Goal: Information Seeking & Learning: Learn about a topic

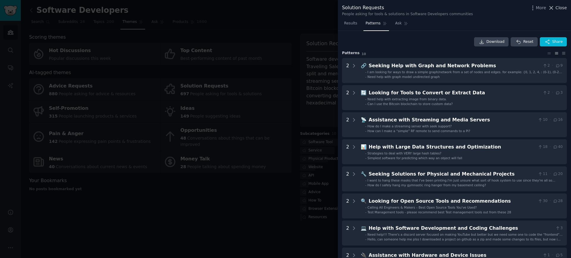
click at [551, 9] on icon at bounding box center [551, 7] width 3 height 3
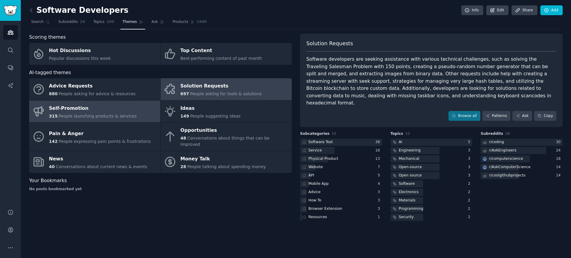
click at [102, 117] on span "People launching products & services" at bounding box center [98, 116] width 78 height 5
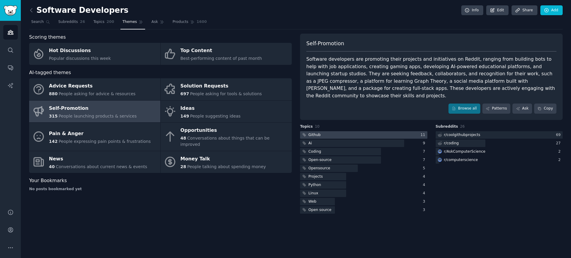
click at [342, 136] on div at bounding box center [363, 134] width 127 height 7
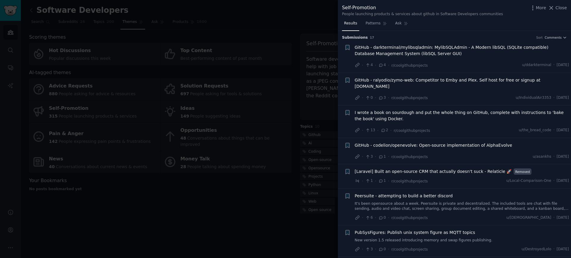
drag, startPoint x: 254, startPoint y: 194, endPoint x: 258, endPoint y: 190, distance: 5.3
click at [255, 193] on div at bounding box center [285, 129] width 571 height 258
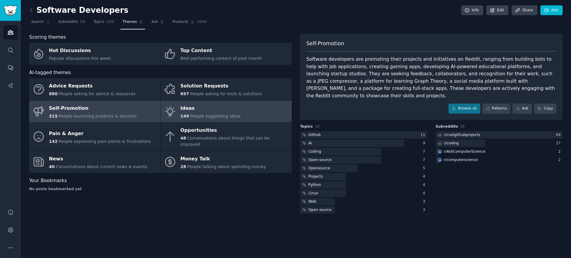
click at [221, 108] on div "Ideas" at bounding box center [211, 109] width 60 height 10
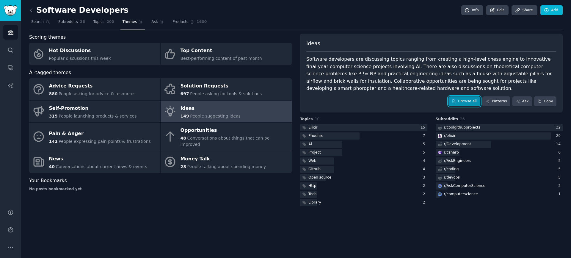
click at [459, 102] on link "Browse all" at bounding box center [465, 101] width 32 height 10
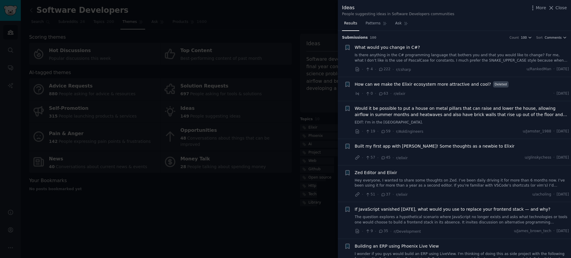
click at [144, 210] on div at bounding box center [285, 129] width 571 height 258
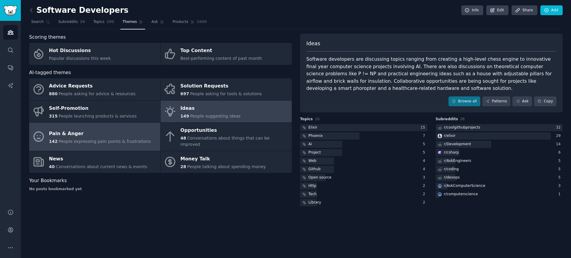
click at [100, 134] on div "Pain & Anger" at bounding box center [100, 134] width 102 height 10
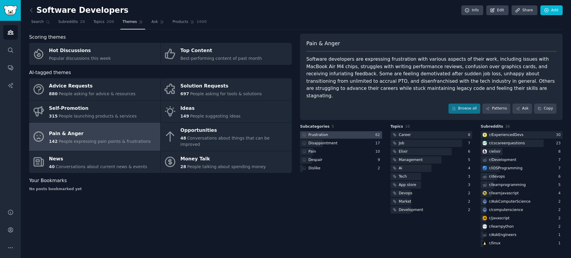
click at [338, 131] on div at bounding box center [341, 134] width 82 height 7
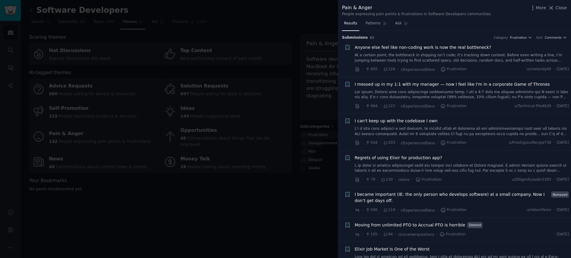
drag, startPoint x: 397, startPoint y: 121, endPoint x: 384, endPoint y: 122, distance: 12.3
click at [384, 122] on span "I can't keep up with the codebase I own" at bounding box center [396, 121] width 83 height 6
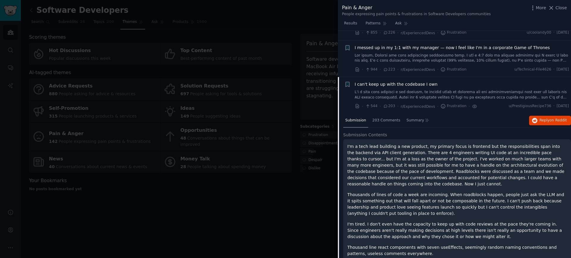
scroll to position [24, 0]
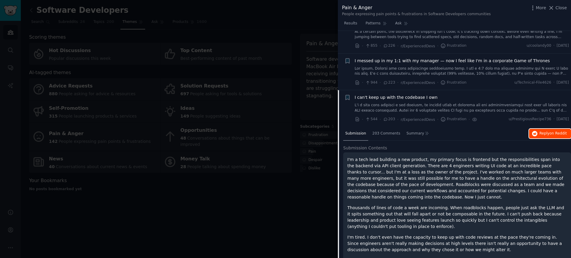
click at [541, 134] on span "Reply on Reddit" at bounding box center [553, 133] width 27 height 5
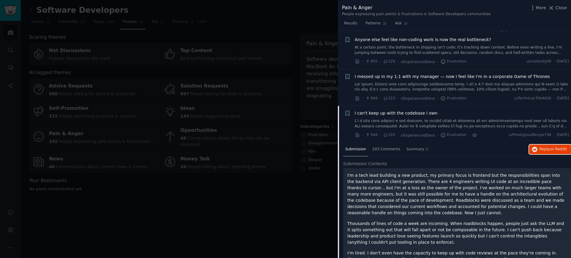
scroll to position [0, 0]
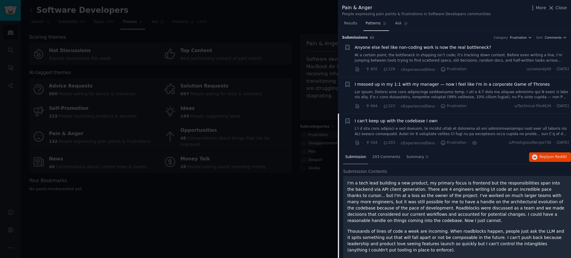
click at [383, 25] on icon at bounding box center [384, 23] width 3 height 3
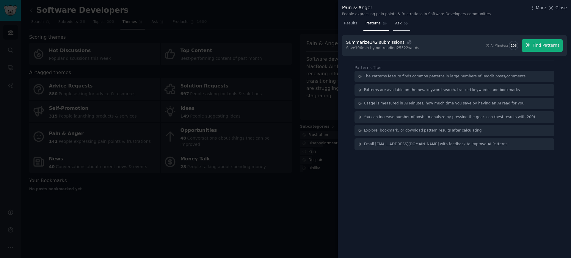
click at [401, 25] on link "Ask" at bounding box center [401, 25] width 17 height 12
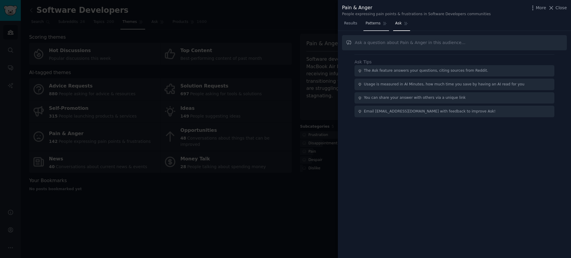
click at [377, 24] on span "Patterns" at bounding box center [373, 23] width 15 height 5
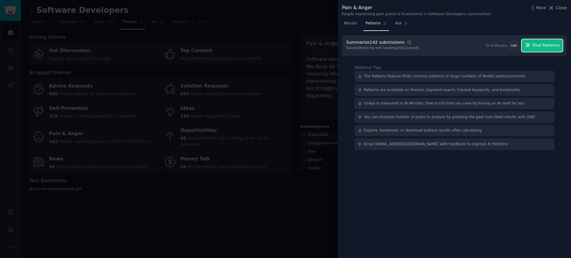
click at [544, 49] on button "Find Patterns" at bounding box center [542, 45] width 41 height 12
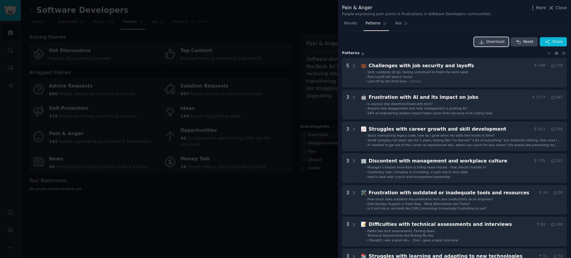
click at [487, 42] on span "Download" at bounding box center [496, 41] width 18 height 5
drag, startPoint x: 377, startPoint y: 7, endPoint x: 337, endPoint y: 7, distance: 39.6
click at [337, 7] on div "Pain & Anger People expressing pain points & frustrations in Software Developer…" at bounding box center [285, 129] width 571 height 258
copy div "Pain & Anger"
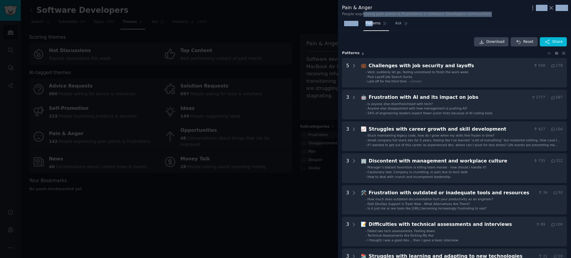
drag, startPoint x: 363, startPoint y: 17, endPoint x: 371, endPoint y: 23, distance: 10.4
click at [371, 23] on div "Pain & Anger People expressing pain points & frustrations in Software Developer…" at bounding box center [454, 129] width 233 height 258
click at [362, 28] on nav "Results Patterns Ask" at bounding box center [376, 25] width 68 height 12
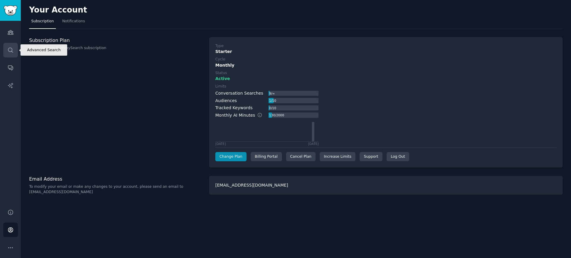
click at [11, 50] on icon "Sidebar" at bounding box center [10, 50] width 6 height 6
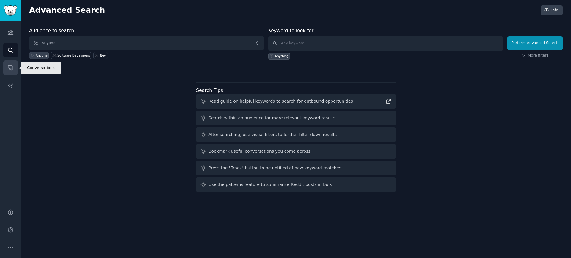
click at [11, 66] on icon "Sidebar" at bounding box center [10, 68] width 5 height 5
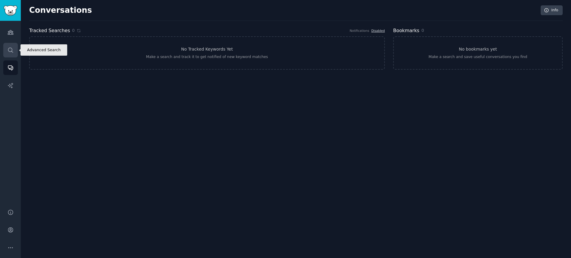
click at [15, 47] on link "Search" at bounding box center [10, 50] width 15 height 15
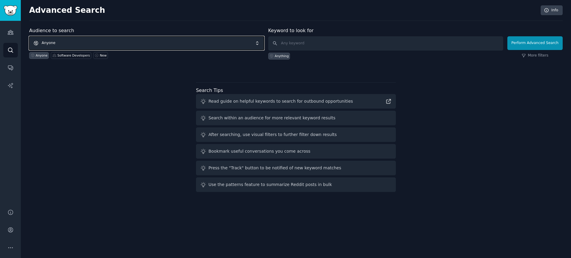
click at [177, 44] on span "Anyone" at bounding box center [146, 43] width 235 height 14
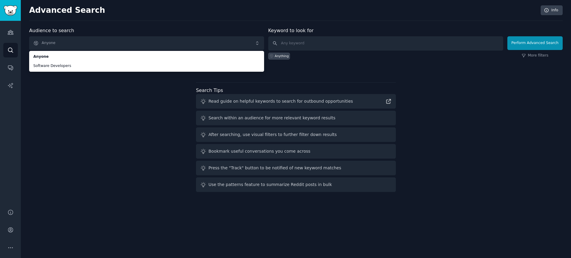
click at [120, 100] on div "Audience to search Anyone Anyone Software Developers Anyone Software Developers…" at bounding box center [296, 110] width 534 height 167
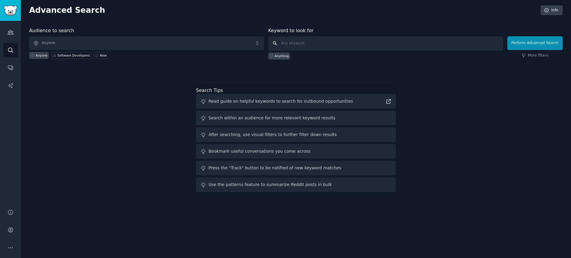
click at [340, 49] on input "text" at bounding box center [385, 43] width 235 height 14
type input "r"
type input "pistol red dot"
click at [526, 46] on button "Perform Advanced Search" at bounding box center [535, 43] width 55 height 14
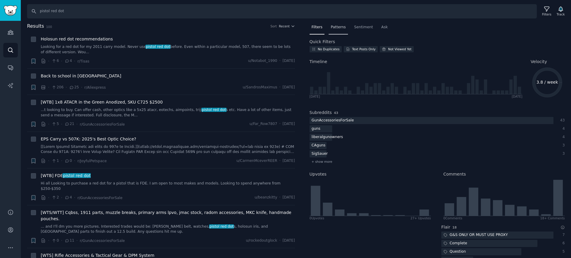
click at [340, 27] on span "Patterns" at bounding box center [338, 27] width 15 height 5
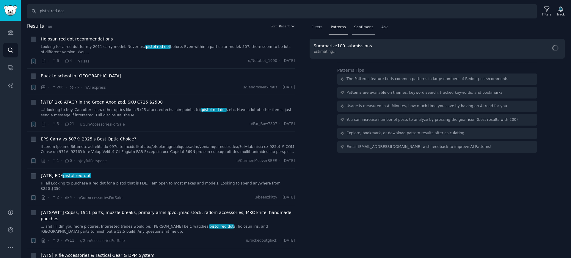
click at [357, 27] on span "Sentiment" at bounding box center [363, 27] width 19 height 5
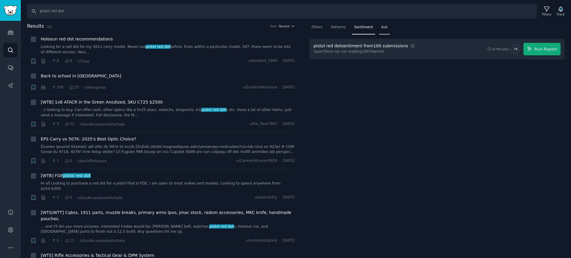
click at [382, 28] on span "Ask" at bounding box center [385, 27] width 7 height 5
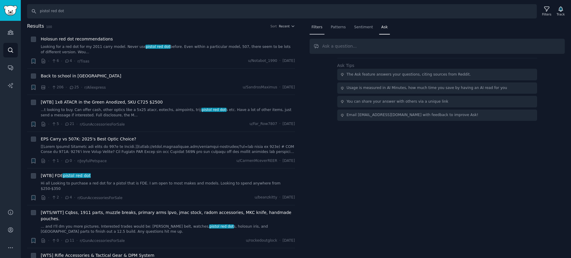
click at [322, 25] on span "Filters" at bounding box center [317, 27] width 11 height 5
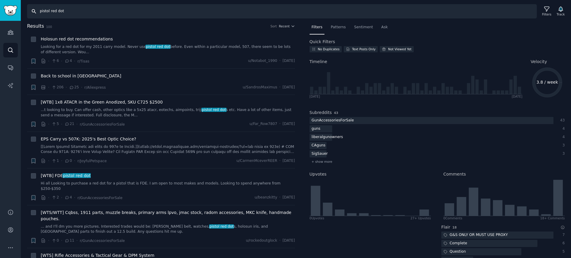
drag, startPoint x: 80, startPoint y: 16, endPoint x: 13, endPoint y: 11, distance: 66.8
click at [14, 11] on div "Audiences Search Conversations AI Reports Help Account More Search pistol red d…" at bounding box center [285, 129] width 571 height 258
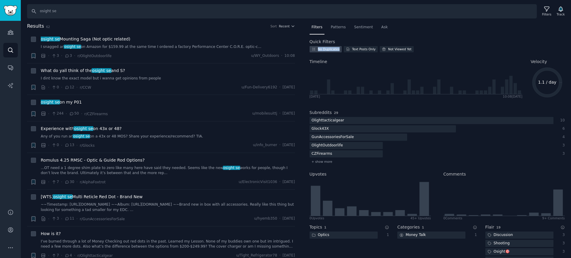
drag, startPoint x: 341, startPoint y: 49, endPoint x: 317, endPoint y: 47, distance: 24.8
click at [317, 47] on div "No Duplicates Text Posts Only Not Viewed Yet" at bounding box center [438, 50] width 256 height 8
click at [313, 39] on div at bounding box center [313, 39] width 0 height 0
click at [397, 60] on h2 "Timeline" at bounding box center [416, 62] width 213 height 6
click at [330, 162] on span "+ show more" at bounding box center [322, 162] width 21 height 4
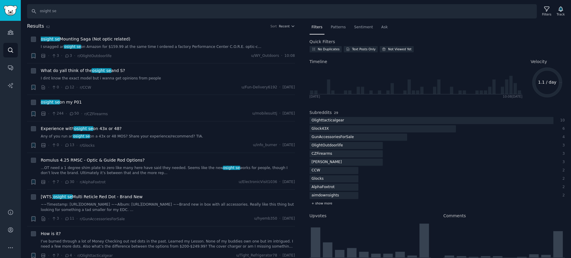
click at [330, 202] on span "+ show more" at bounding box center [322, 203] width 21 height 4
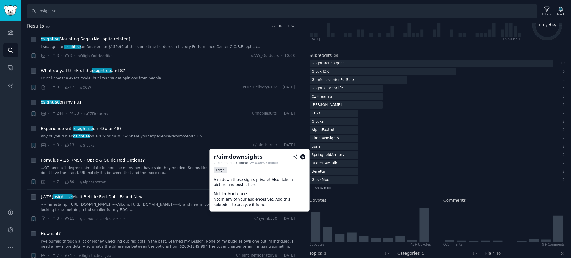
scroll to position [60, 0]
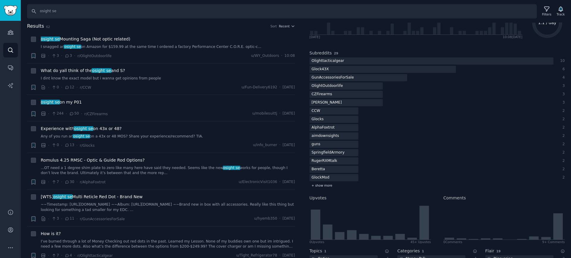
click at [330, 187] on span "+ show more" at bounding box center [322, 185] width 21 height 4
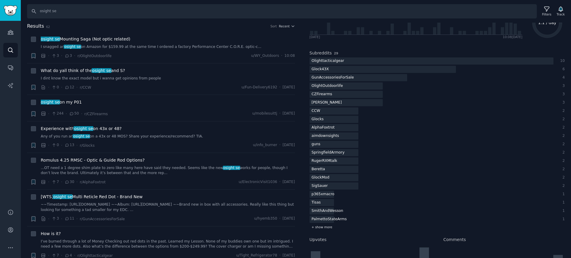
click at [329, 226] on span "+ show more" at bounding box center [322, 227] width 21 height 4
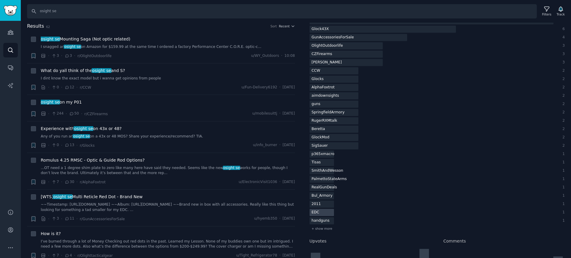
scroll to position [89, 0]
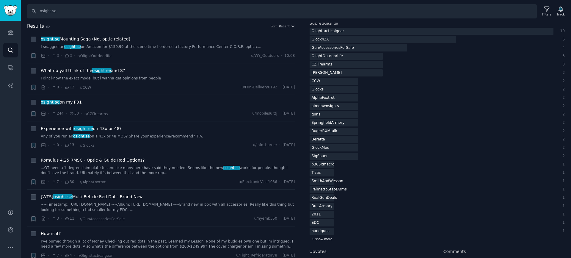
click at [320, 241] on div "+ show more" at bounding box center [438, 239] width 256 height 6
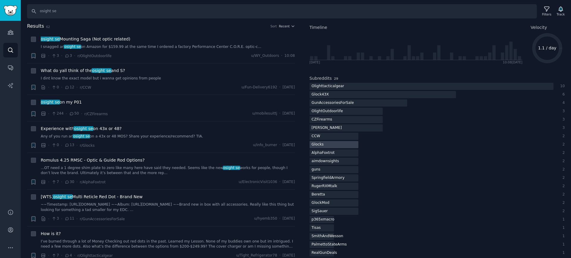
scroll to position [0, 0]
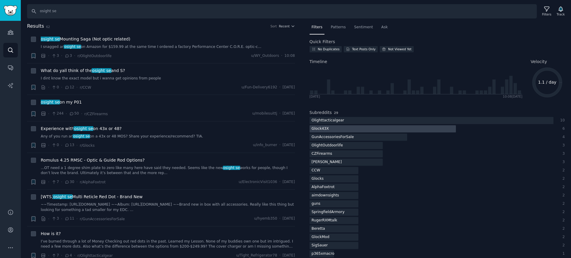
click at [356, 127] on div at bounding box center [383, 128] width 146 height 7
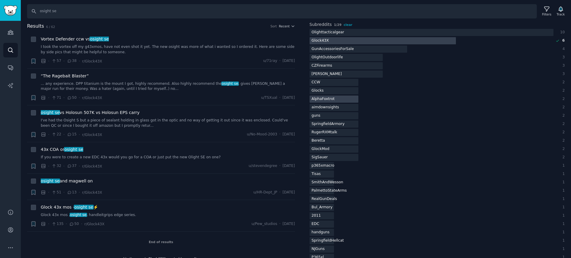
scroll to position [89, 0]
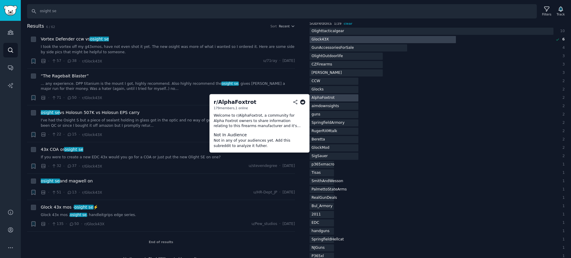
click at [508, 101] on div "AlphaFoxtrot" at bounding box center [432, 97] width 244 height 7
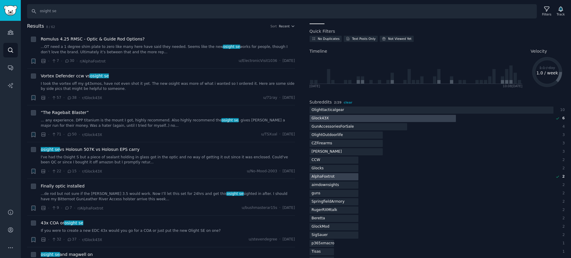
scroll to position [0, 0]
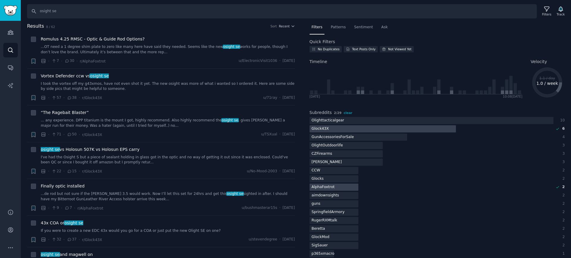
click at [331, 188] on div "AlphaFoxtrot" at bounding box center [323, 187] width 27 height 7
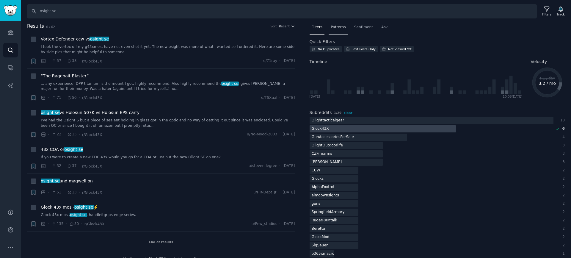
click at [336, 27] on span "Patterns" at bounding box center [338, 27] width 15 height 5
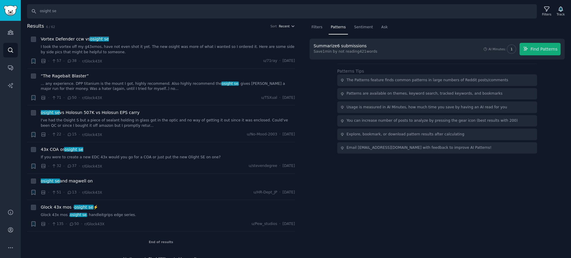
click at [289, 26] on button "Recent" at bounding box center [287, 26] width 16 height 4
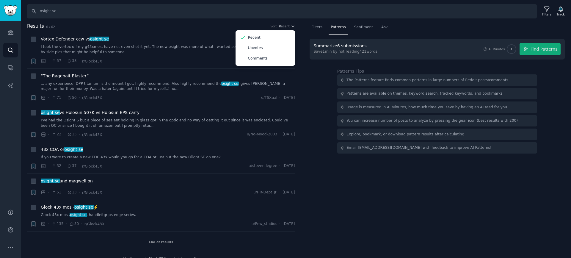
click at [325, 29] on nav "Filters Patterns Sentiment Ask" at bounding box center [438, 29] width 256 height 12
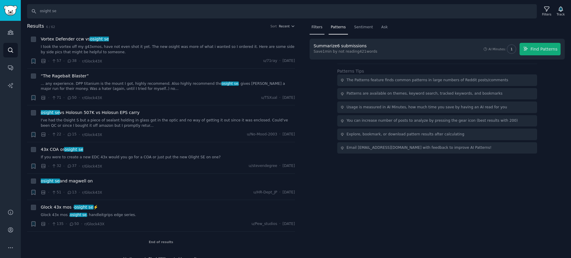
click at [316, 28] on span "Filters" at bounding box center [317, 27] width 11 height 5
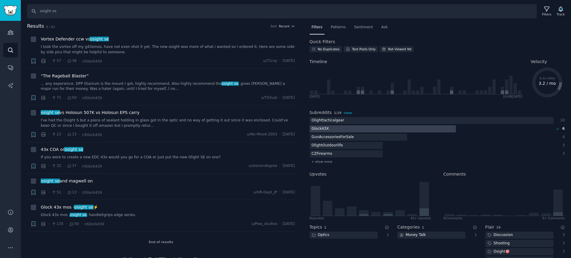
click at [45, 26] on h2 "Results 6 / 62 Sort Recent" at bounding box center [161, 26] width 268 height 7
click at [57, 26] on h2 "Results 6 / 62 Sort Recent" at bounding box center [161, 26] width 268 height 7
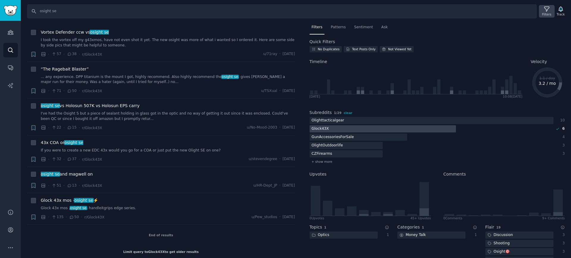
click at [547, 10] on icon at bounding box center [547, 9] width 6 height 6
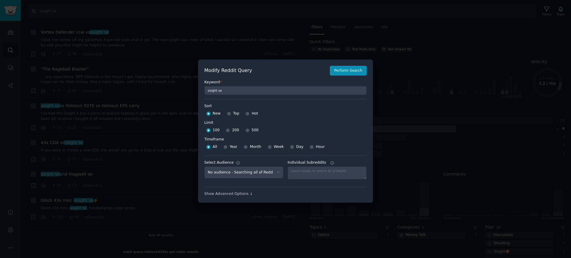
scroll to position [4, 0]
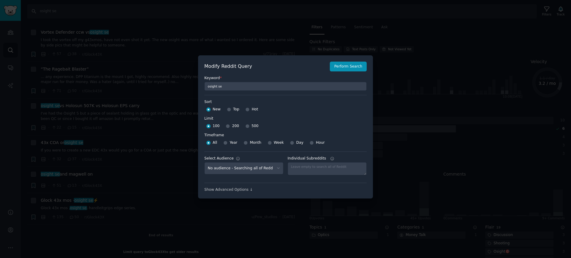
click at [413, 129] on div at bounding box center [285, 129] width 571 height 258
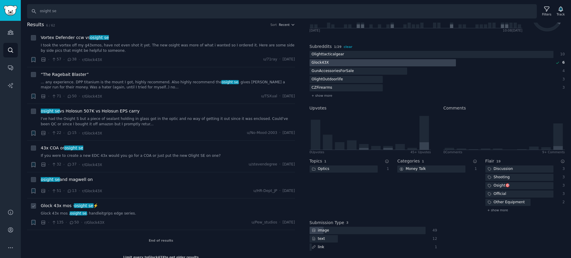
scroll to position [0, 0]
click at [292, 27] on icon "button" at bounding box center [293, 26] width 2 height 1
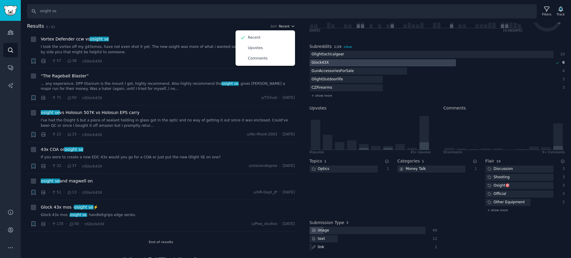
click at [292, 27] on icon "button" at bounding box center [293, 26] width 2 height 1
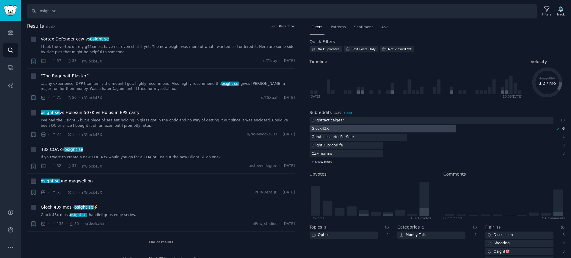
click at [325, 161] on span "+ show more" at bounding box center [322, 162] width 21 height 4
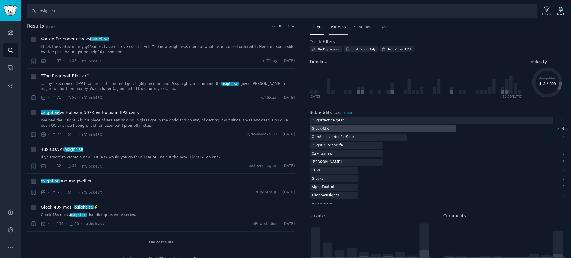
click at [340, 27] on span "Patterns" at bounding box center [338, 27] width 15 height 5
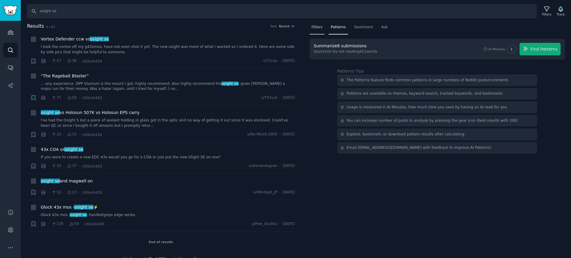
click at [319, 28] on span "Filters" at bounding box center [317, 27] width 11 height 5
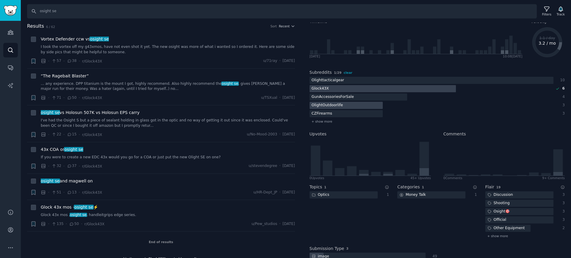
scroll to position [30, 0]
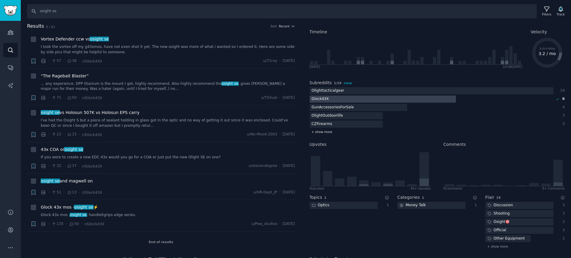
click at [327, 131] on span "+ show more" at bounding box center [322, 132] width 21 height 4
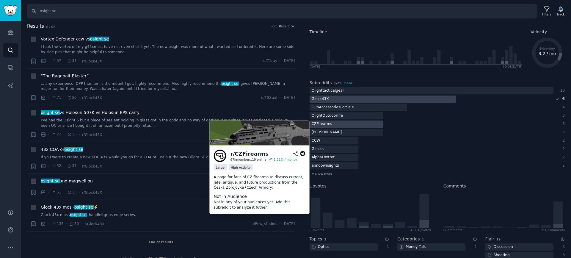
click at [346, 125] on div at bounding box center [346, 124] width 73 height 7
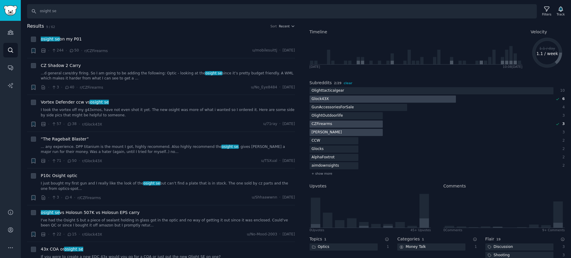
click at [332, 131] on div at bounding box center [346, 132] width 73 height 7
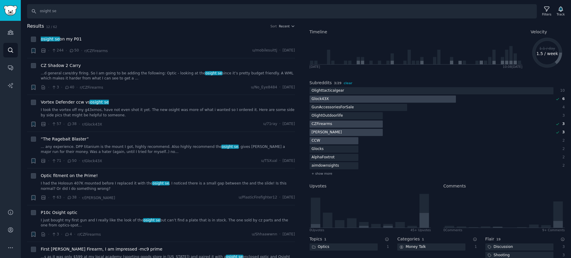
click at [333, 143] on div at bounding box center [334, 140] width 49 height 7
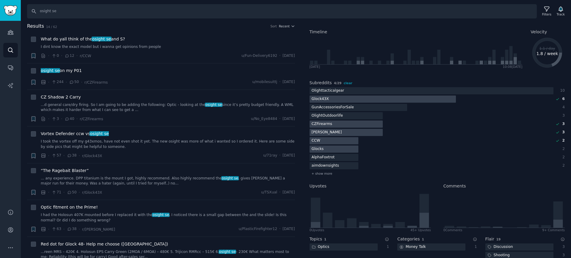
click at [335, 151] on div at bounding box center [334, 149] width 49 height 7
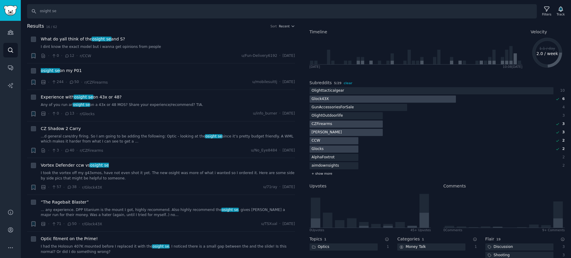
click at [328, 175] on span "+ show more" at bounding box center [322, 173] width 21 height 4
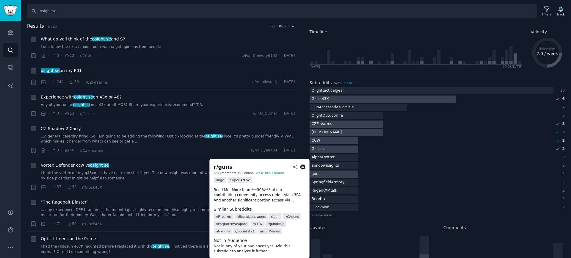
click at [337, 175] on div at bounding box center [334, 174] width 49 height 7
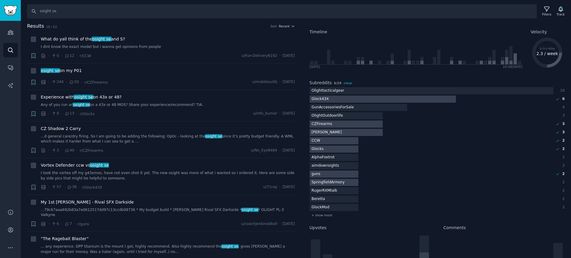
click at [339, 182] on div "SpringfieldArmory" at bounding box center [328, 182] width 37 height 7
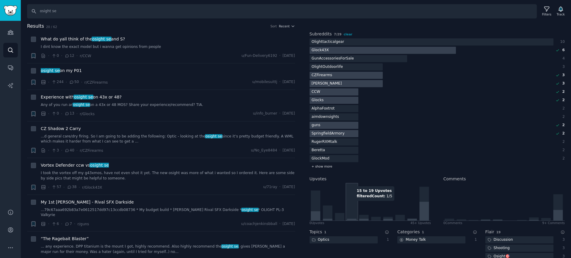
scroll to position [89, 0]
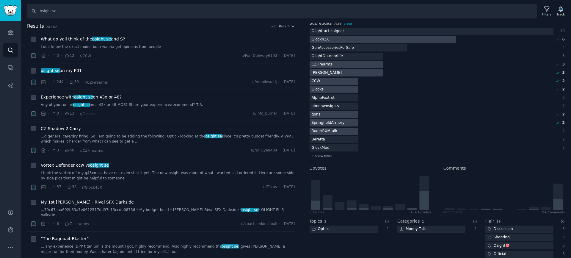
click at [339, 131] on div "RugerRXMtalk" at bounding box center [325, 131] width 30 height 7
click at [339, 140] on div at bounding box center [334, 139] width 49 height 7
click at [329, 154] on span "+ show more" at bounding box center [322, 156] width 21 height 4
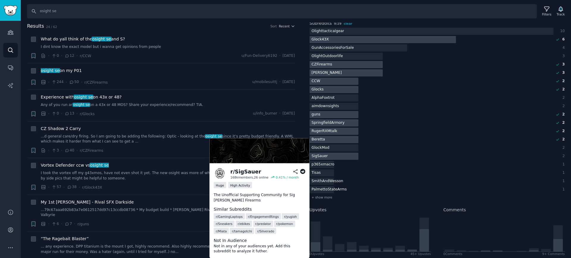
click at [342, 156] on div at bounding box center [334, 156] width 49 height 7
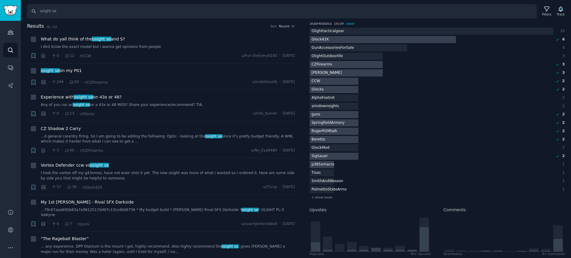
click at [333, 164] on div "p365xmacro" at bounding box center [323, 164] width 27 height 7
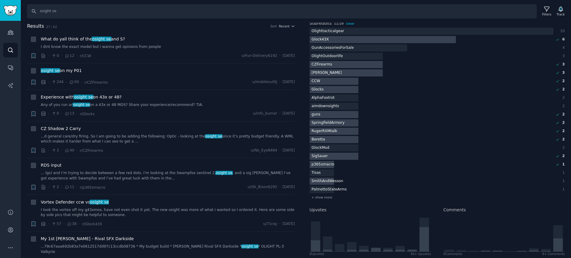
click at [335, 181] on div "SmithAndWesson" at bounding box center [328, 181] width 36 height 7
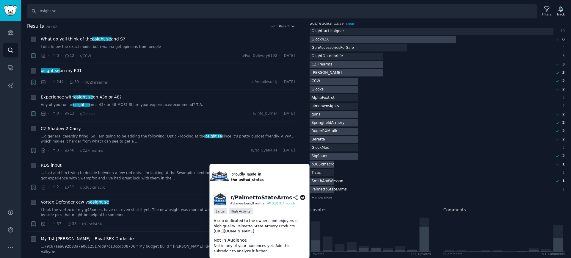
click at [338, 190] on div "PalmettoStateArms" at bounding box center [329, 189] width 39 height 7
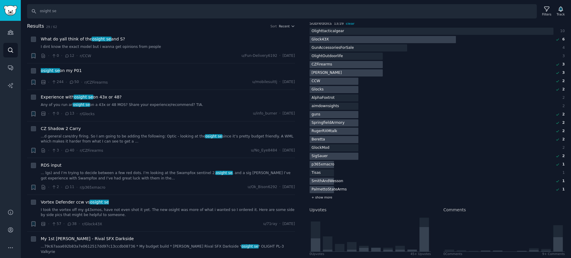
click at [327, 200] on div "+ show more" at bounding box center [438, 197] width 256 height 6
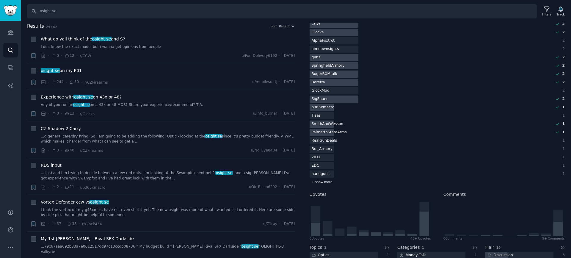
scroll to position [149, 0]
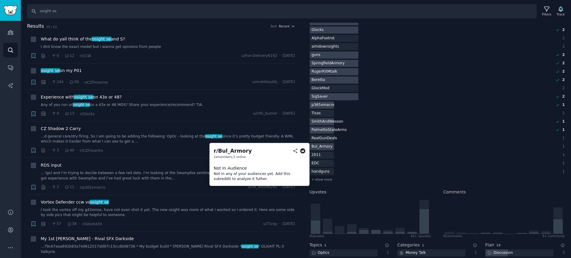
click at [329, 146] on div "Bul_Armory" at bounding box center [322, 146] width 25 height 7
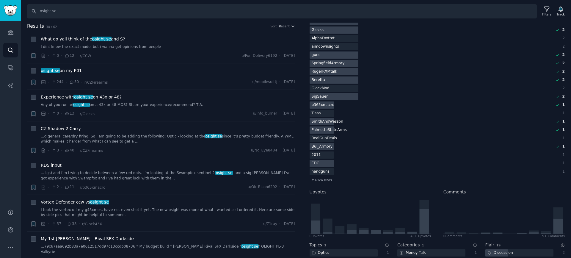
click at [326, 165] on div at bounding box center [322, 163] width 24 height 7
click at [328, 173] on div "handguns" at bounding box center [321, 171] width 22 height 7
click at [327, 178] on span "+ show more" at bounding box center [322, 179] width 21 height 4
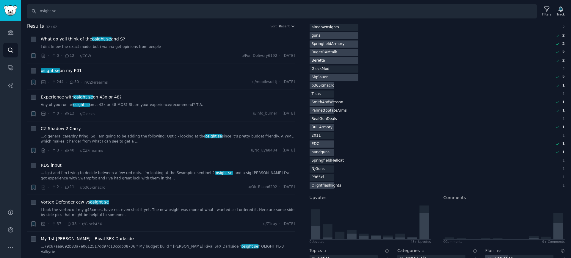
scroll to position [179, 0]
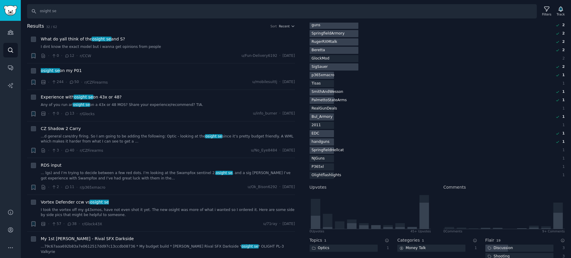
click at [332, 152] on div "SpringfieldHellcat" at bounding box center [328, 150] width 37 height 7
click at [329, 165] on div at bounding box center [322, 166] width 24 height 7
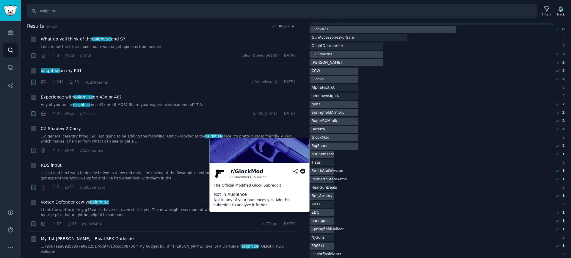
scroll to position [89, 0]
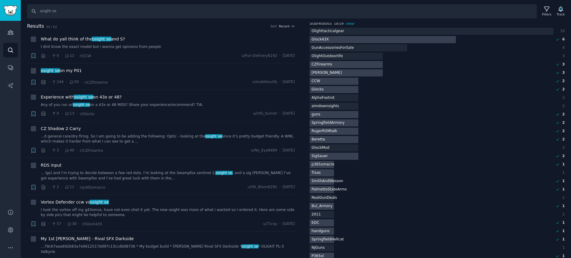
click at [333, 171] on div at bounding box center [322, 172] width 24 height 7
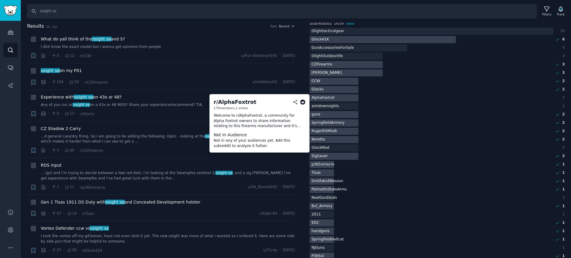
click at [349, 96] on div at bounding box center [334, 97] width 49 height 7
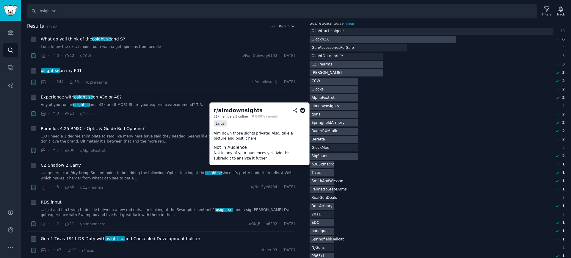
click at [355, 104] on div at bounding box center [334, 106] width 49 height 7
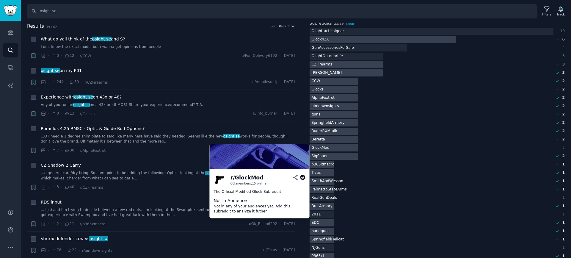
click at [356, 145] on div at bounding box center [334, 147] width 49 height 7
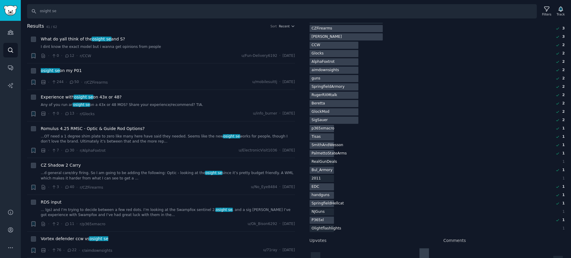
scroll to position [149, 0]
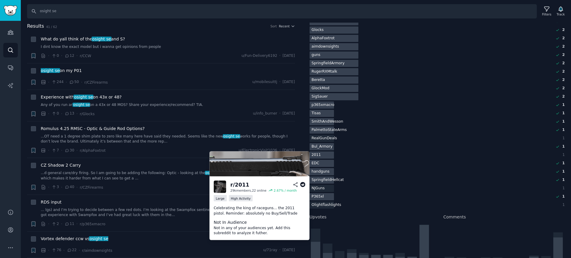
click at [331, 154] on div at bounding box center [322, 154] width 24 height 7
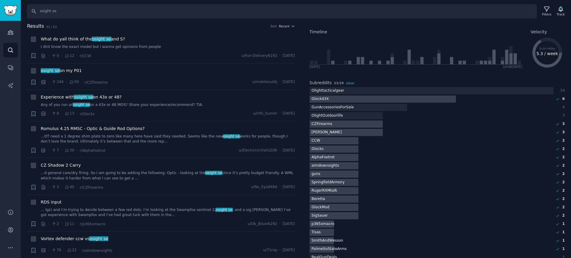
scroll to position [0, 0]
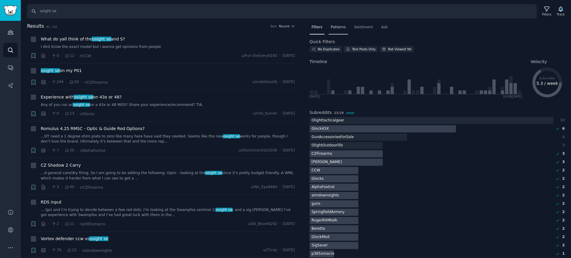
click at [344, 30] on div "Patterns" at bounding box center [338, 29] width 19 height 12
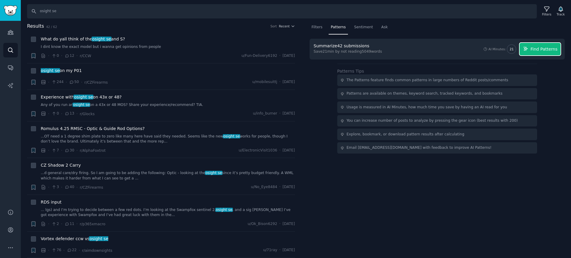
click at [536, 49] on span "Find Patterns" at bounding box center [544, 49] width 27 height 6
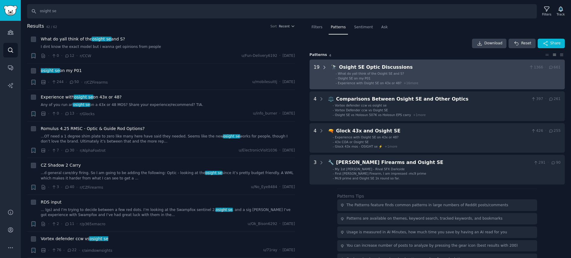
click at [325, 68] on icon at bounding box center [324, 67] width 5 height 5
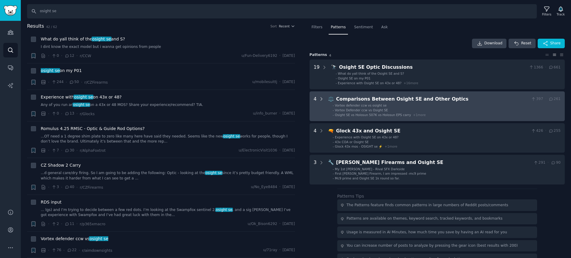
click at [321, 99] on icon at bounding box center [321, 98] width 5 height 5
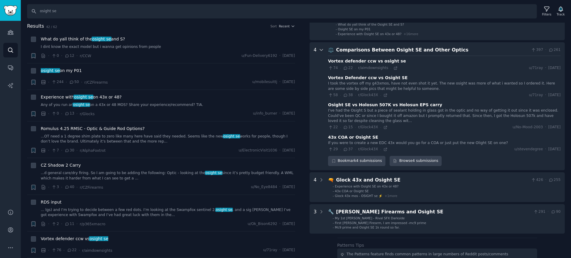
scroll to position [39, 0]
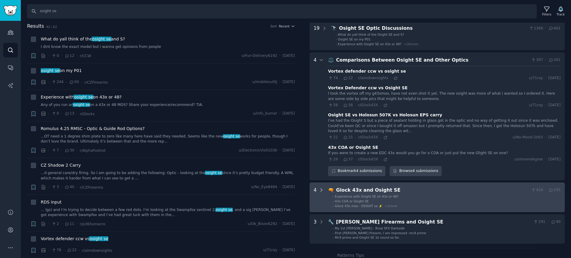
click at [320, 190] on icon at bounding box center [321, 189] width 5 height 5
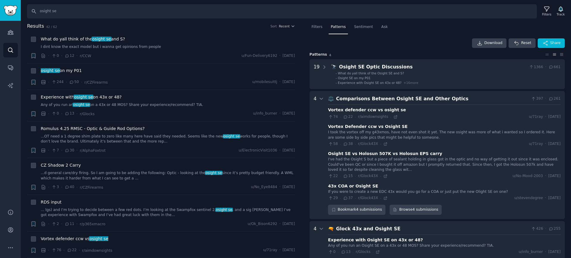
scroll to position [0, 0]
click at [355, 30] on div "Sentiment" at bounding box center [363, 29] width 23 height 12
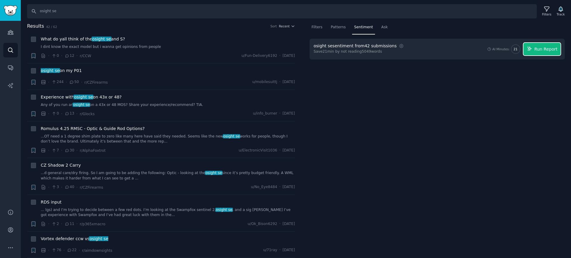
click at [533, 49] on button "Run Report" at bounding box center [542, 49] width 37 height 12
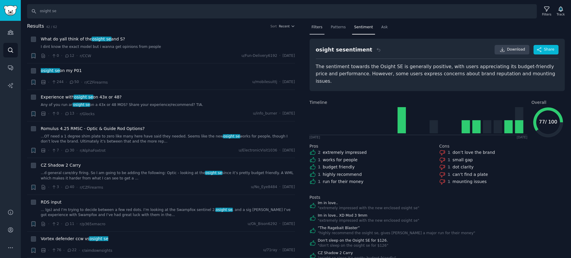
click at [317, 30] on div "Filters" at bounding box center [317, 29] width 15 height 12
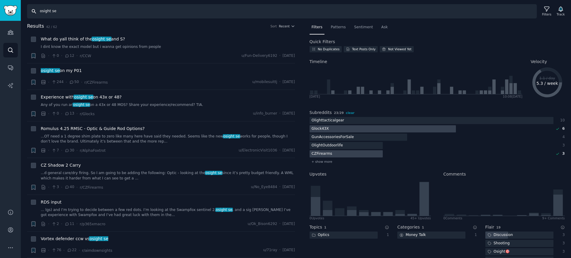
drag, startPoint x: 67, startPoint y: 15, endPoint x: 0, endPoint y: 12, distance: 67.3
click at [0, 12] on div "Audiences Audiences Search Conversations AI Reports Help Account More Search os…" at bounding box center [285, 129] width 571 height 258
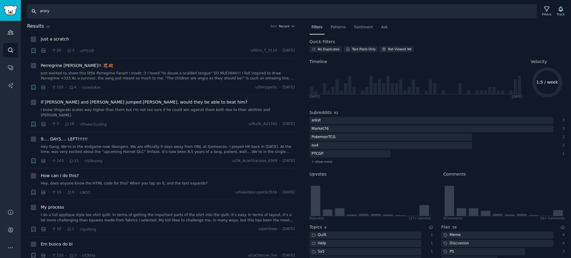
click at [112, 14] on input "arory" at bounding box center [282, 11] width 510 height 14
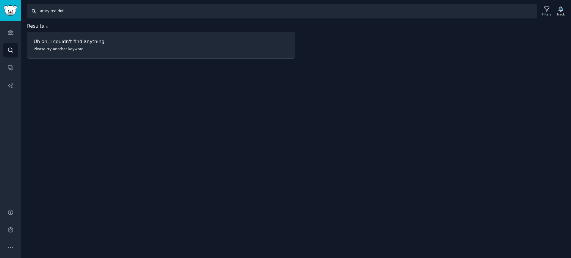
drag, startPoint x: 73, startPoint y: 10, endPoint x: 0, endPoint y: 11, distance: 72.9
click at [0, 11] on div "Audiences Audiences Search Conversations AI Reports Help Account More Search ar…" at bounding box center [285, 129] width 571 height 258
click at [62, 11] on input "arory red dot" at bounding box center [282, 11] width 510 height 14
drag, startPoint x: 64, startPoint y: 12, endPoint x: 50, endPoint y: 11, distance: 13.8
click at [50, 11] on input "arory red dot" at bounding box center [282, 11] width 510 height 14
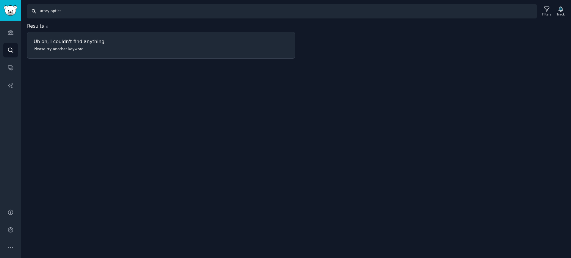
type input "arory optics"
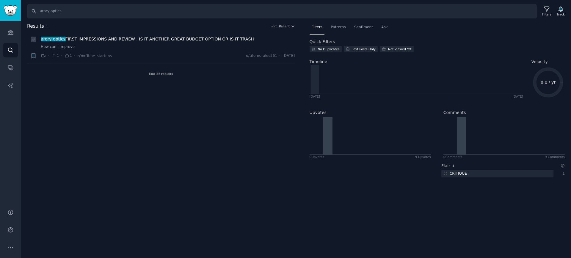
click at [140, 46] on link "How can i improve" at bounding box center [168, 46] width 254 height 5
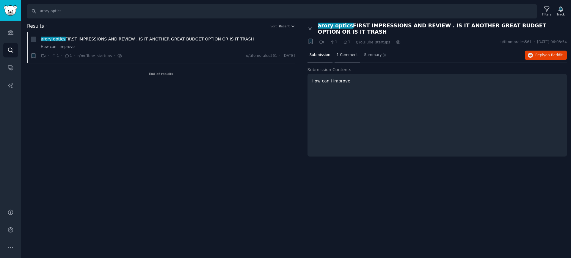
click at [345, 58] on div "1 Comment" at bounding box center [348, 55] width 26 height 14
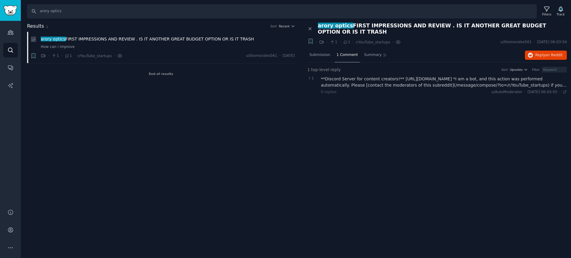
click at [148, 44] on div "arory optics FIRST IMPRESSIONS AND REVIEW . IS IT ANOTHER GREAT BUDGET OPTION O…" at bounding box center [168, 43] width 254 height 14
click at [117, 40] on span "arory optics FIRST IMPRESSIONS AND REVIEW . IS IT ANOTHER GREAT BUDGET OPTION O…" at bounding box center [147, 39] width 213 height 6
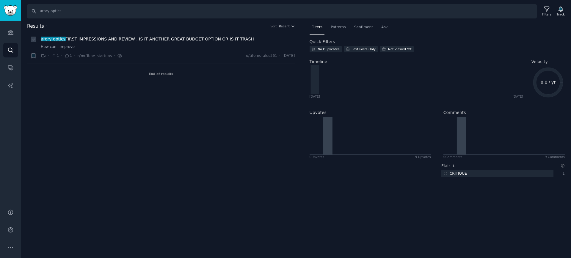
click at [96, 41] on span "arory optics FIRST IMPRESSIONS AND REVIEW . IS IT ANOTHER GREAT BUDGET OPTION O…" at bounding box center [147, 39] width 213 height 6
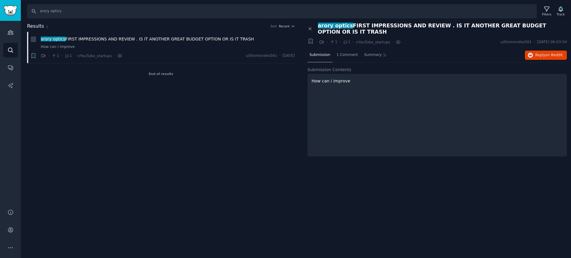
click at [395, 80] on p "How can i improve" at bounding box center [437, 81] width 251 height 6
click at [341, 80] on p "How can i improve" at bounding box center [437, 81] width 251 height 6
click at [404, 21] on div "Search arory optics Filters Track Results 1 Sort Recent + arory optics FIRST IM…" at bounding box center [296, 129] width 551 height 258
click at [543, 54] on span "Reply on Reddit" at bounding box center [549, 55] width 27 height 5
